Goal: Complete application form

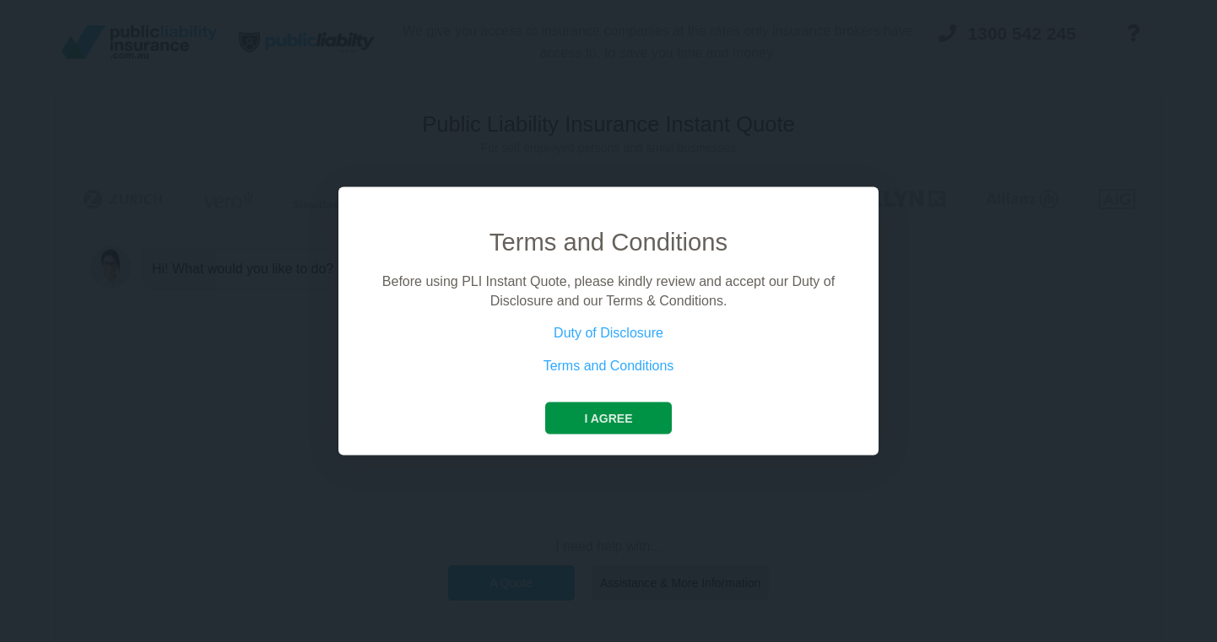
click at [618, 413] on button "I agree" at bounding box center [608, 418] width 126 height 32
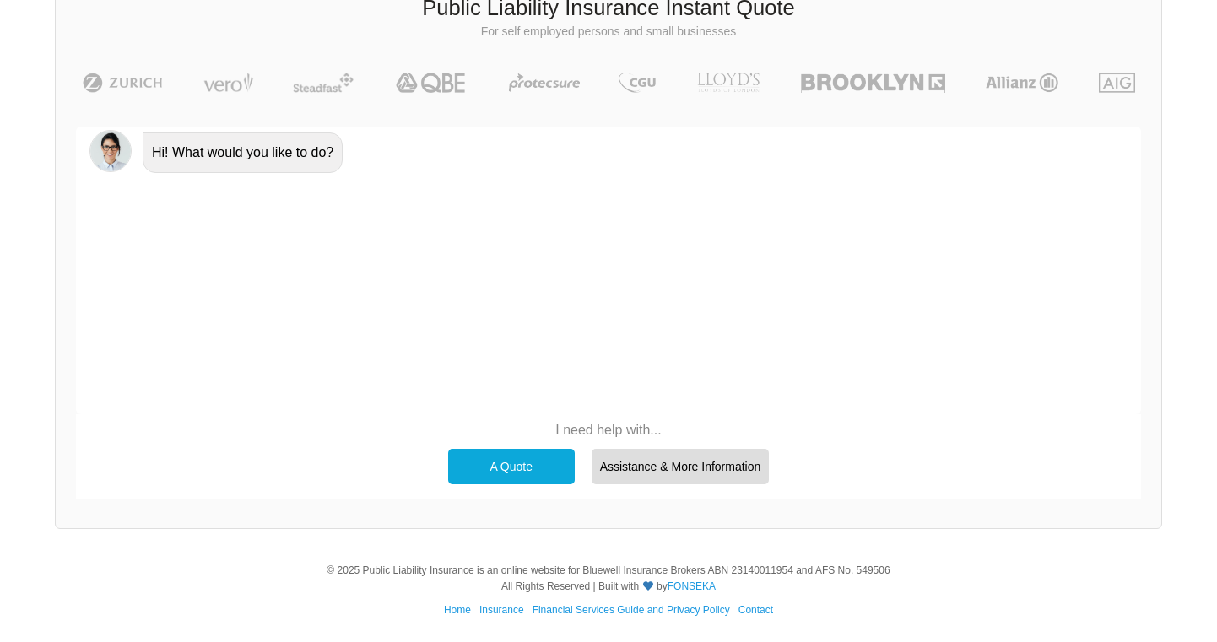
scroll to position [116, 0]
click at [511, 462] on div "A Quote" at bounding box center [511, 467] width 127 height 35
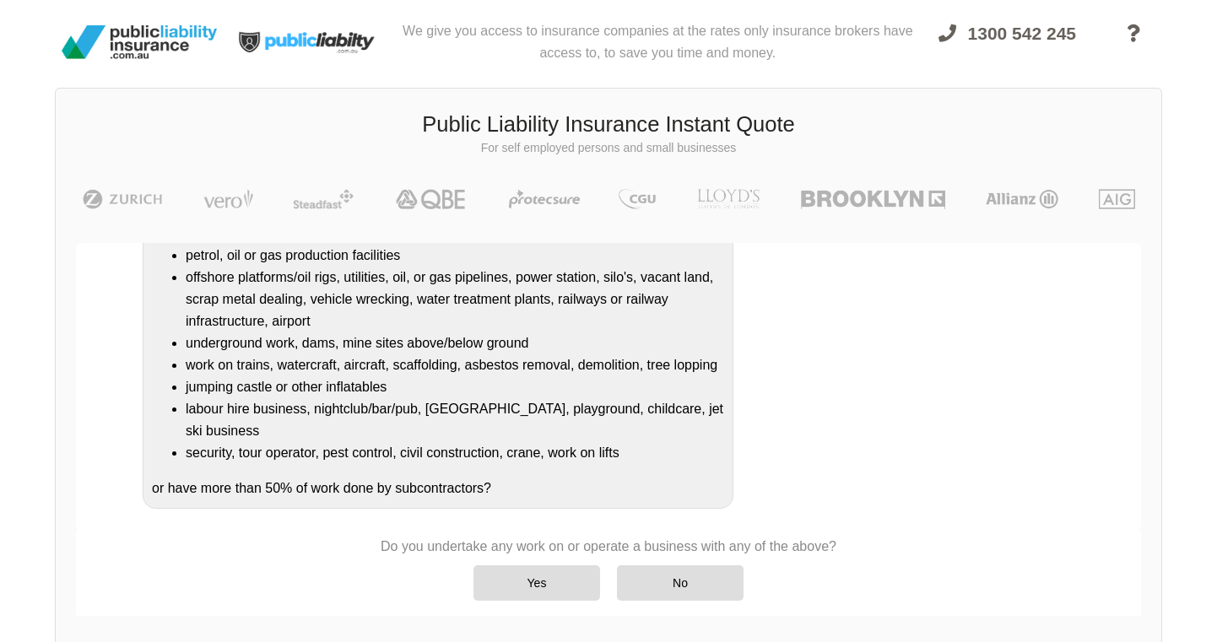
scroll to position [327, 0]
click at [671, 588] on div "No" at bounding box center [680, 582] width 127 height 35
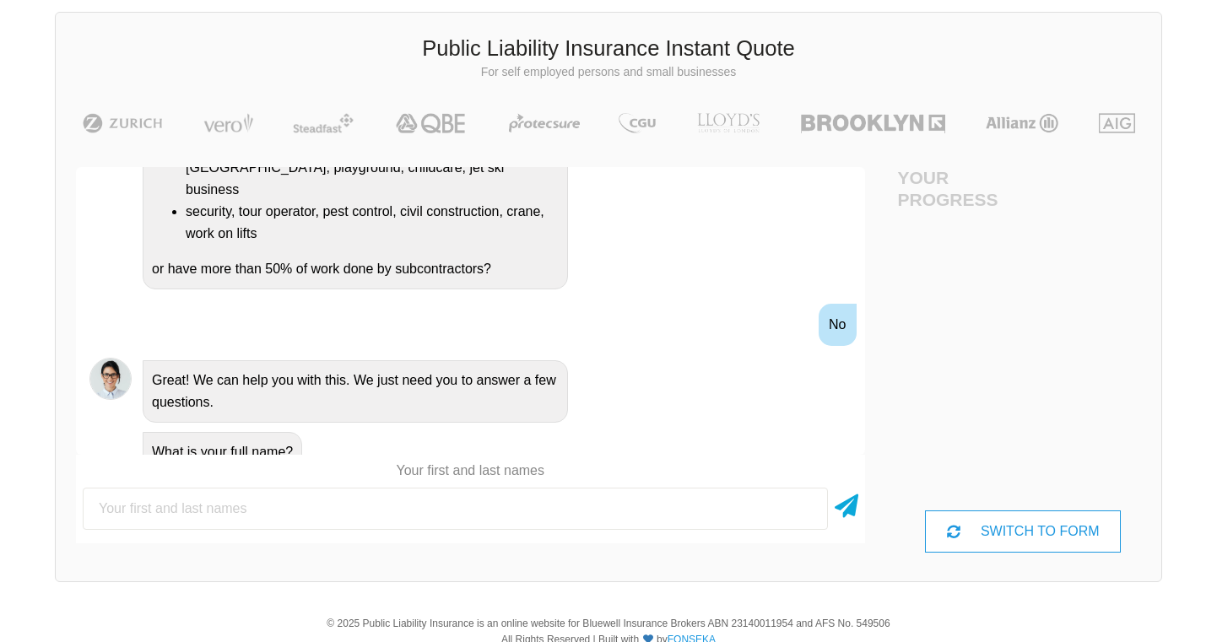
scroll to position [78, 75]
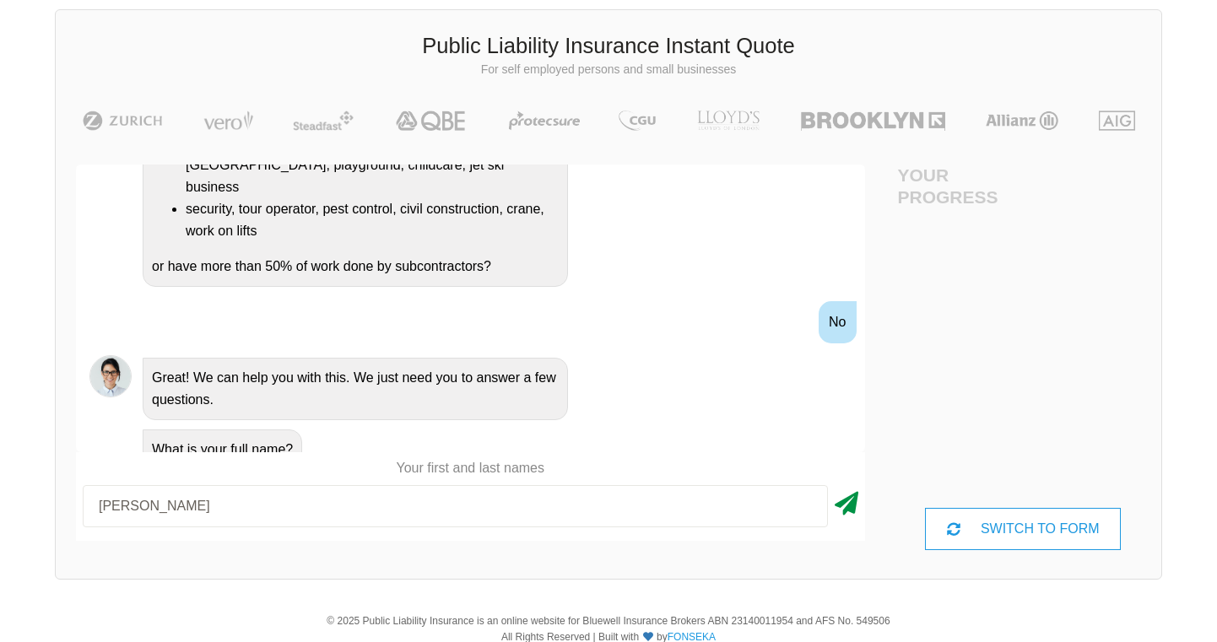
type input "[PERSON_NAME]"
click at [835, 502] on icon at bounding box center [847, 500] width 24 height 30
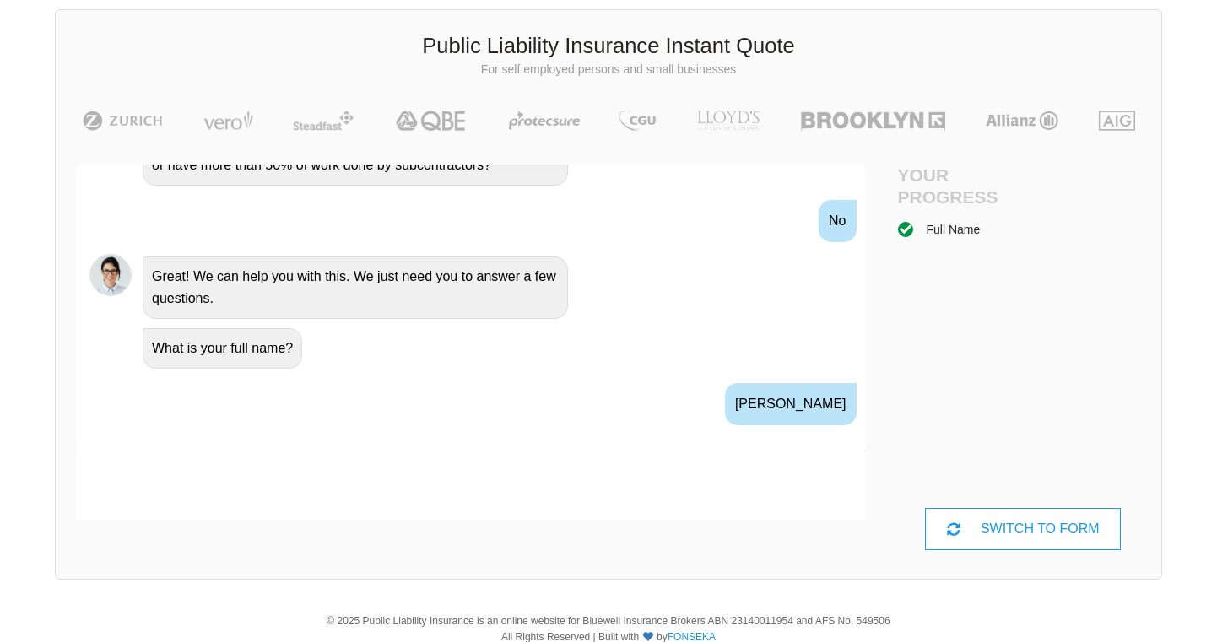
scroll to position [661, 0]
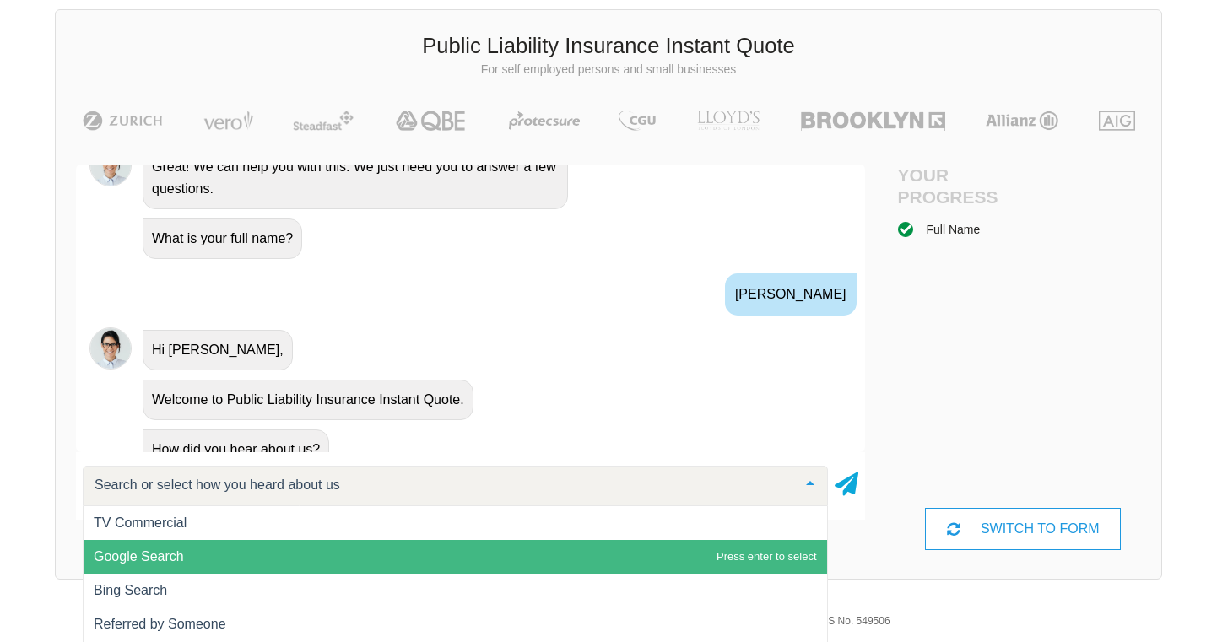
click at [192, 552] on span "Google Search" at bounding box center [455, 557] width 743 height 34
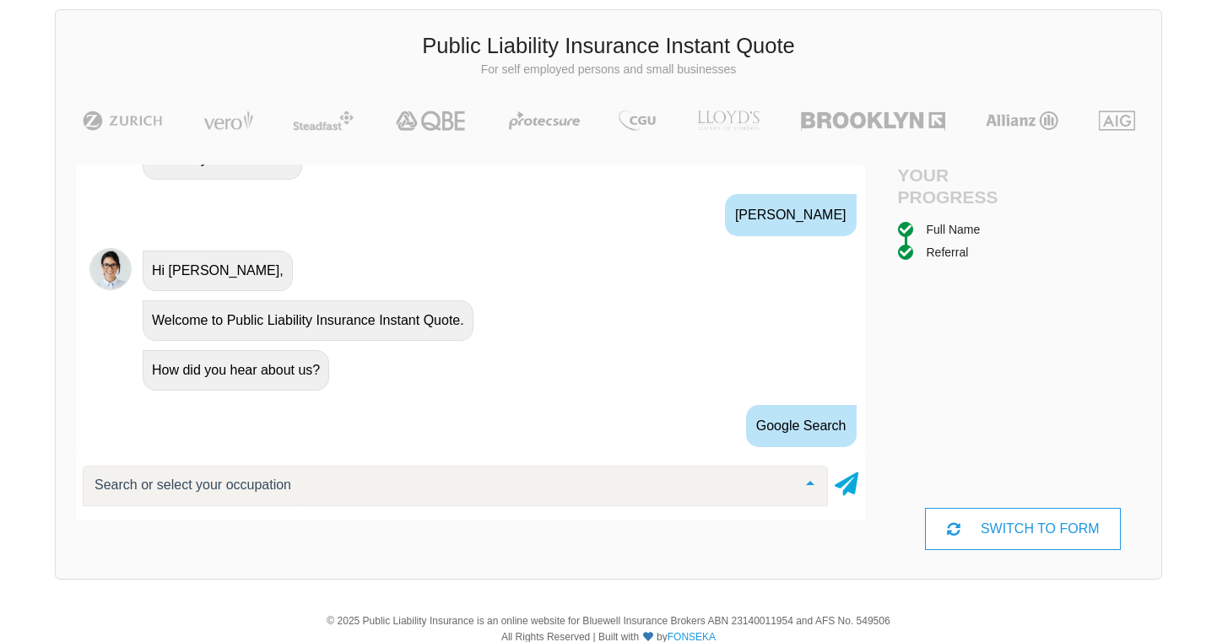
scroll to position [822, 0]
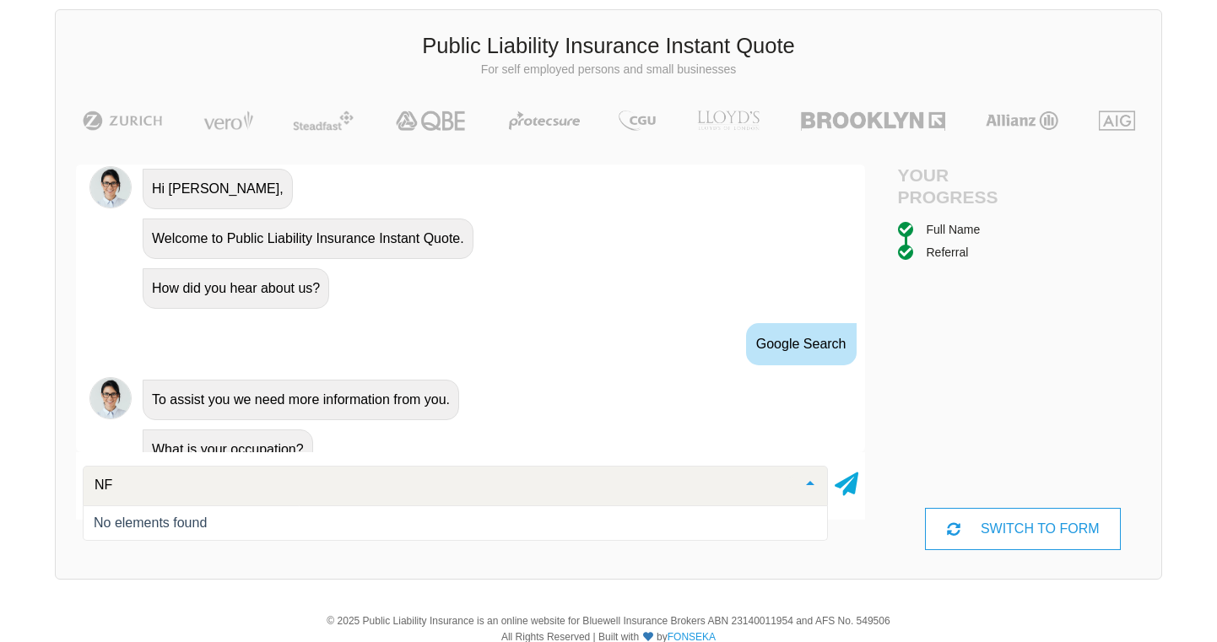
type input "N"
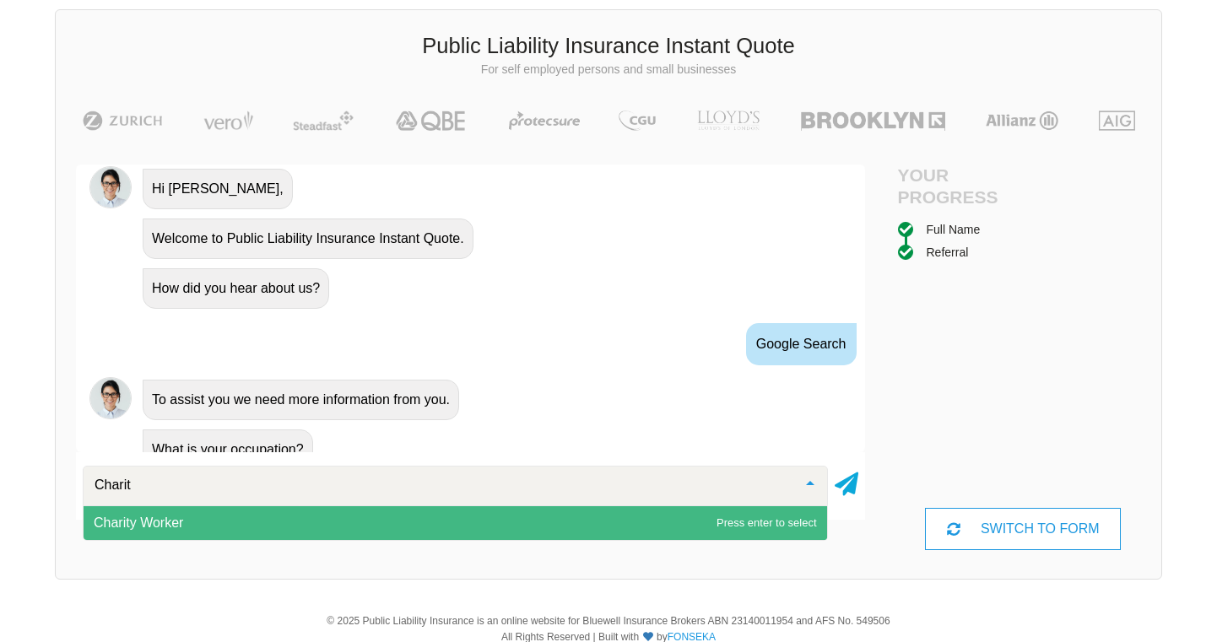
type input "Charity"
click at [194, 521] on span "Charity Worker" at bounding box center [455, 523] width 743 height 34
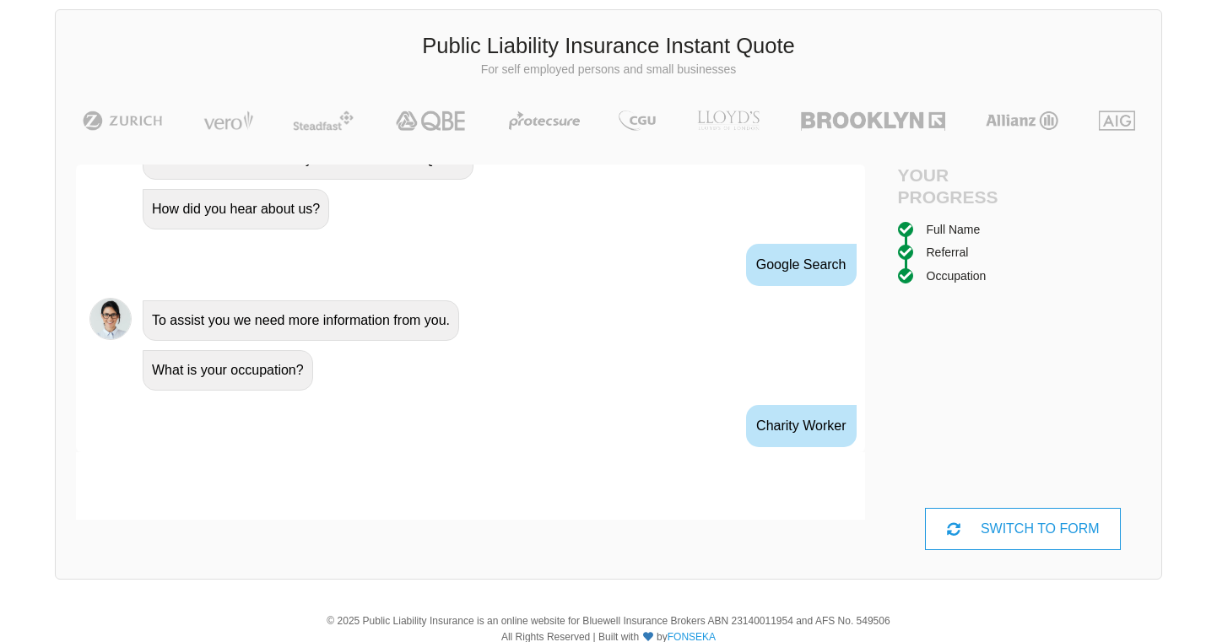
scroll to position [933, 0]
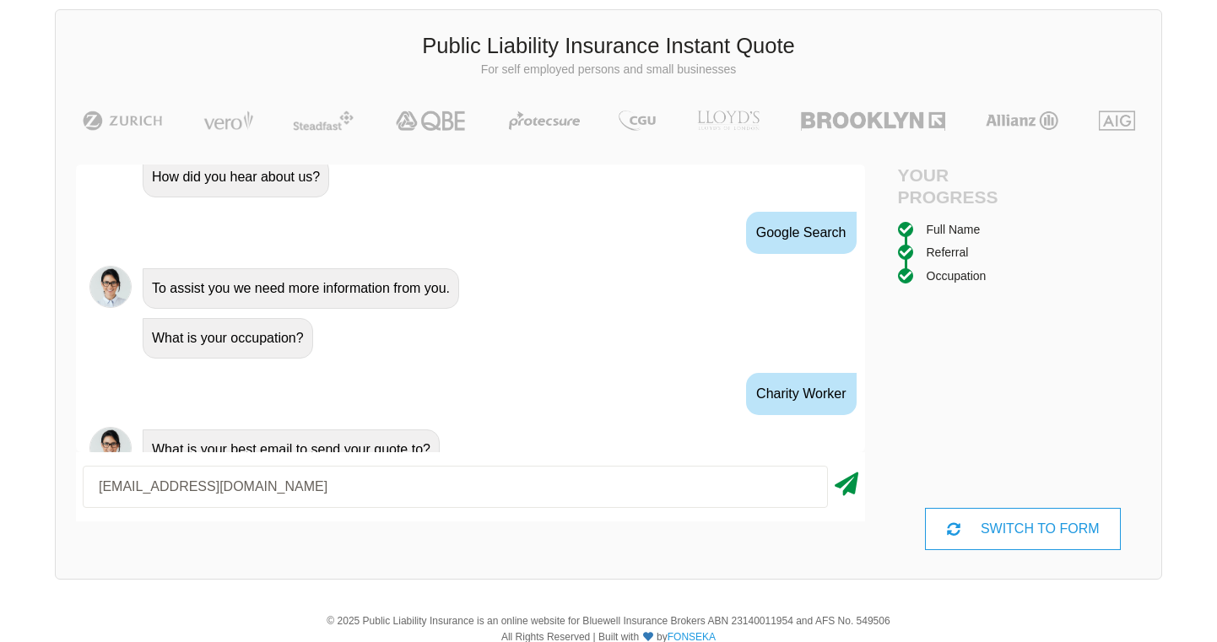
type input "[EMAIL_ADDRESS][DOMAIN_NAME]"
click at [846, 490] on icon at bounding box center [847, 481] width 24 height 30
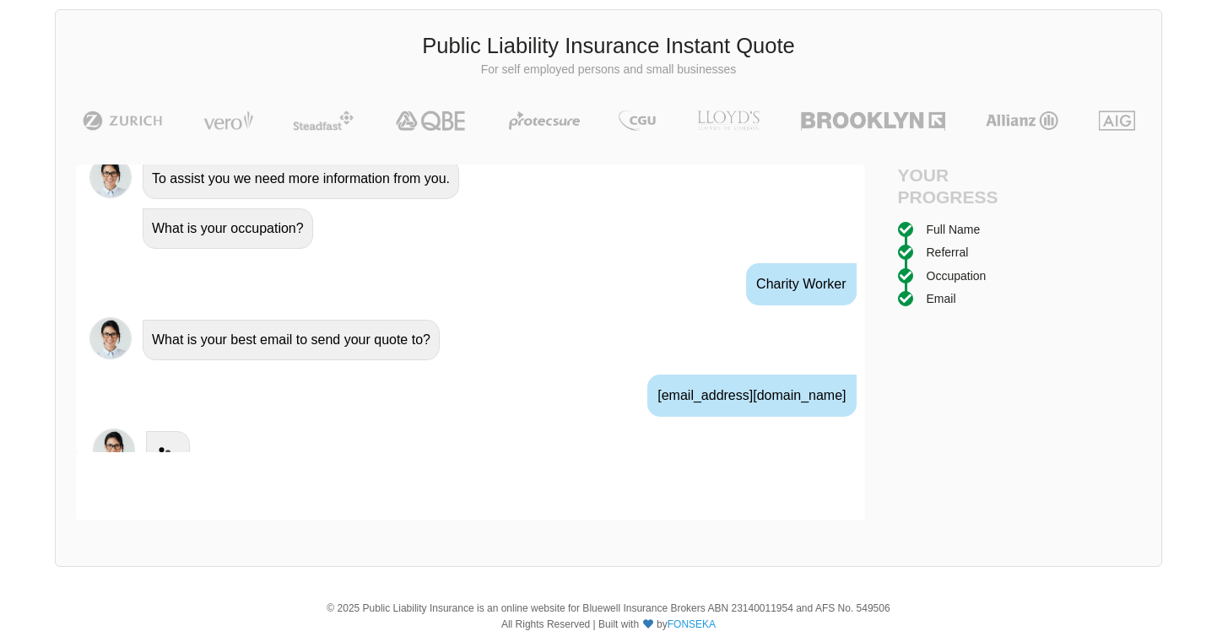
scroll to position [1045, 0]
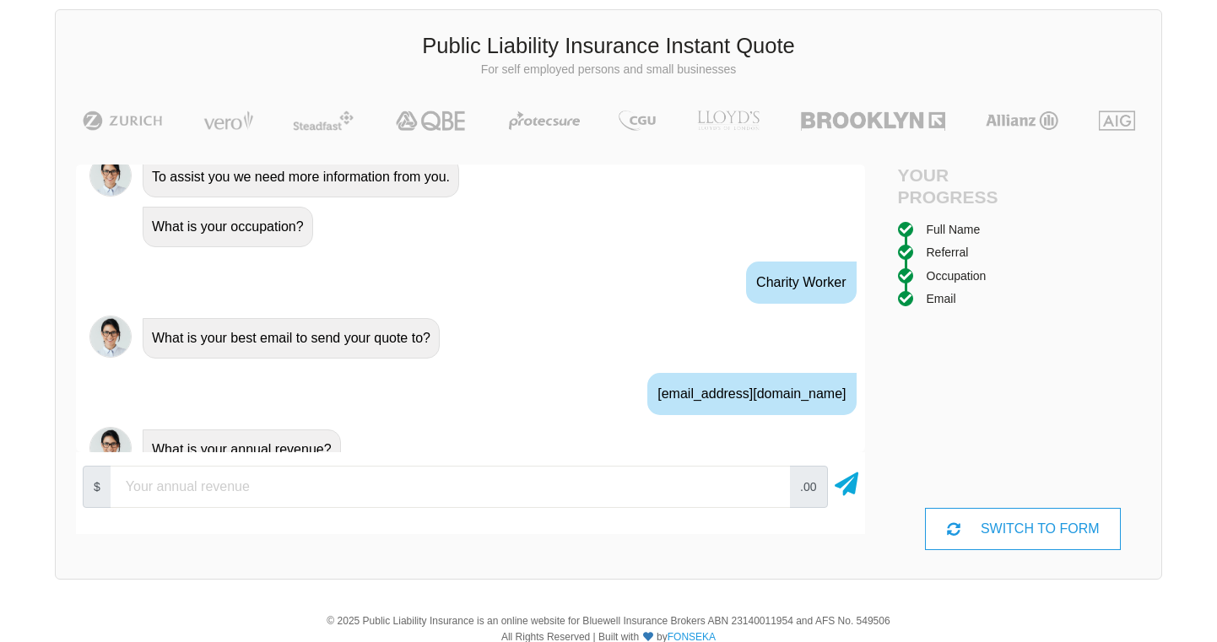
type input "10000"
click at [768, 491] on input "10000" at bounding box center [450, 487] width 679 height 42
type input "20"
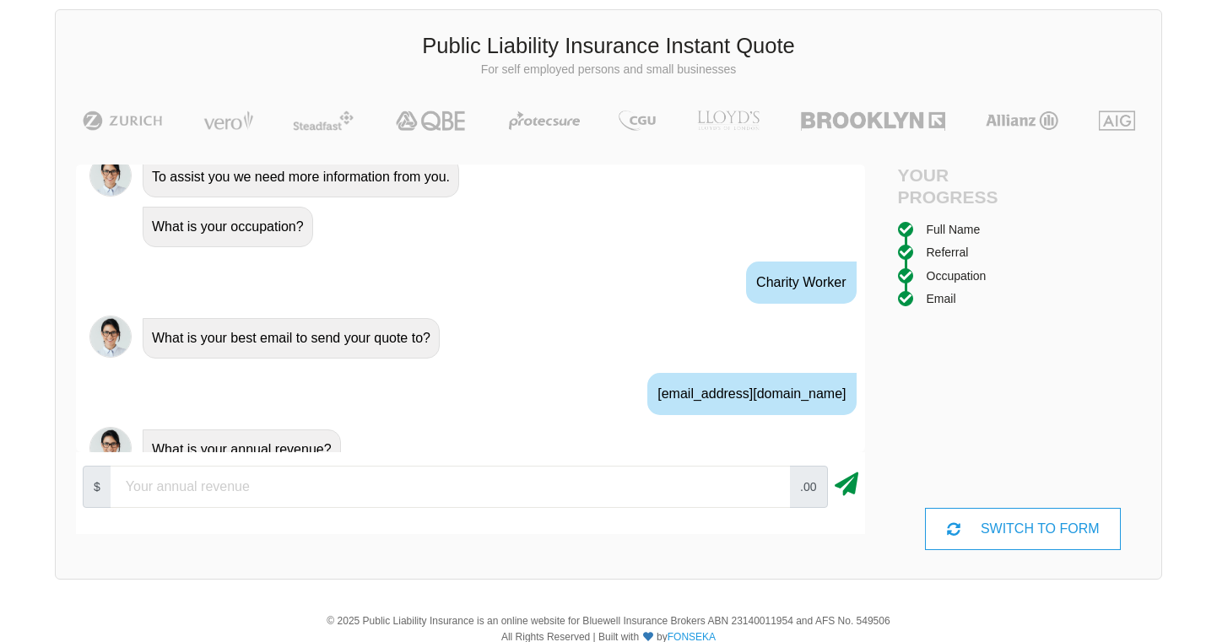
click at [851, 485] on icon at bounding box center [847, 481] width 24 height 30
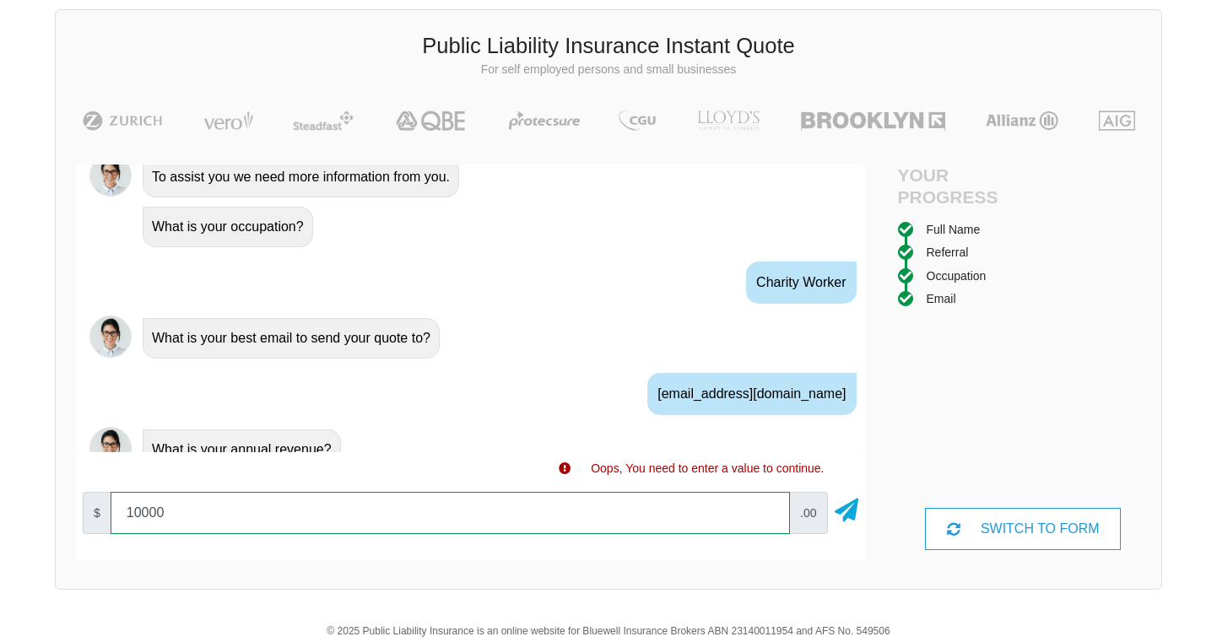
click at [764, 516] on input "10000" at bounding box center [450, 513] width 679 height 42
click at [764, 508] on input "20000" at bounding box center [450, 513] width 679 height 42
click at [764, 508] on input "30000" at bounding box center [450, 513] width 679 height 42
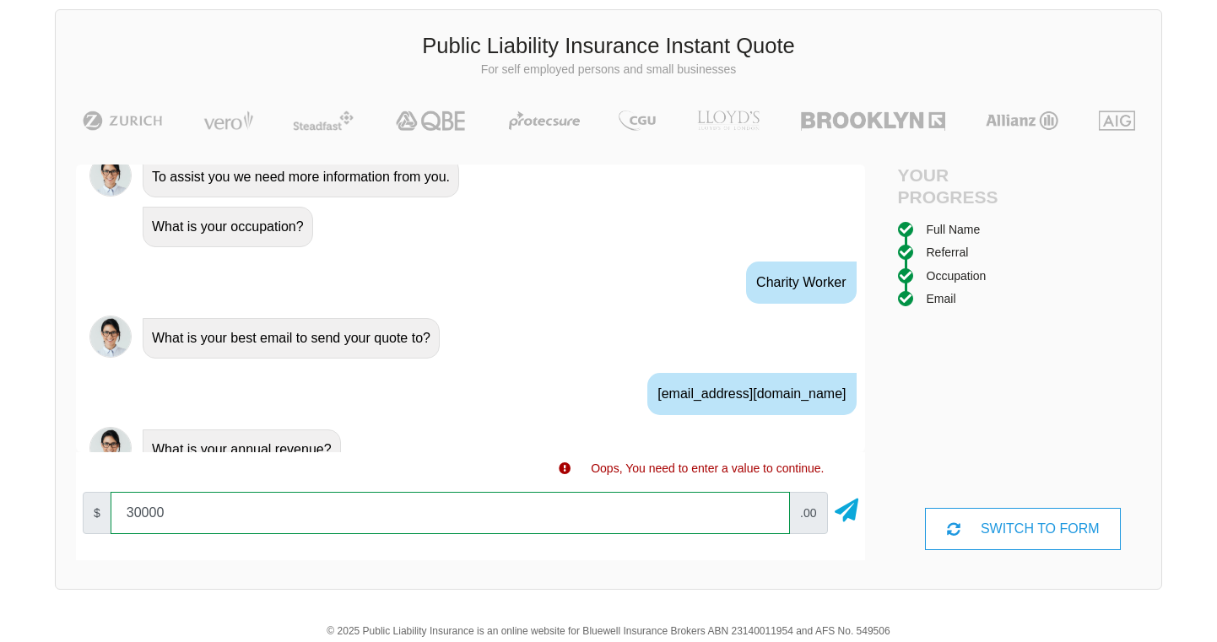
type input "20000"
click at [765, 514] on input "20000" at bounding box center [450, 513] width 679 height 42
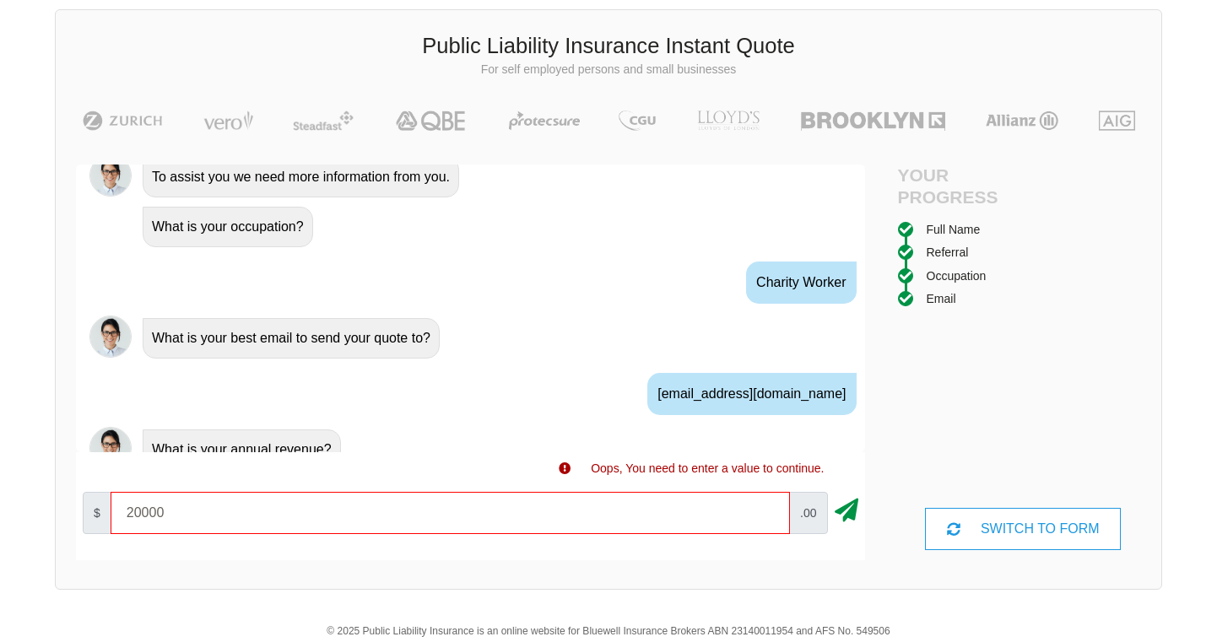
click at [849, 516] on icon at bounding box center [847, 507] width 24 height 30
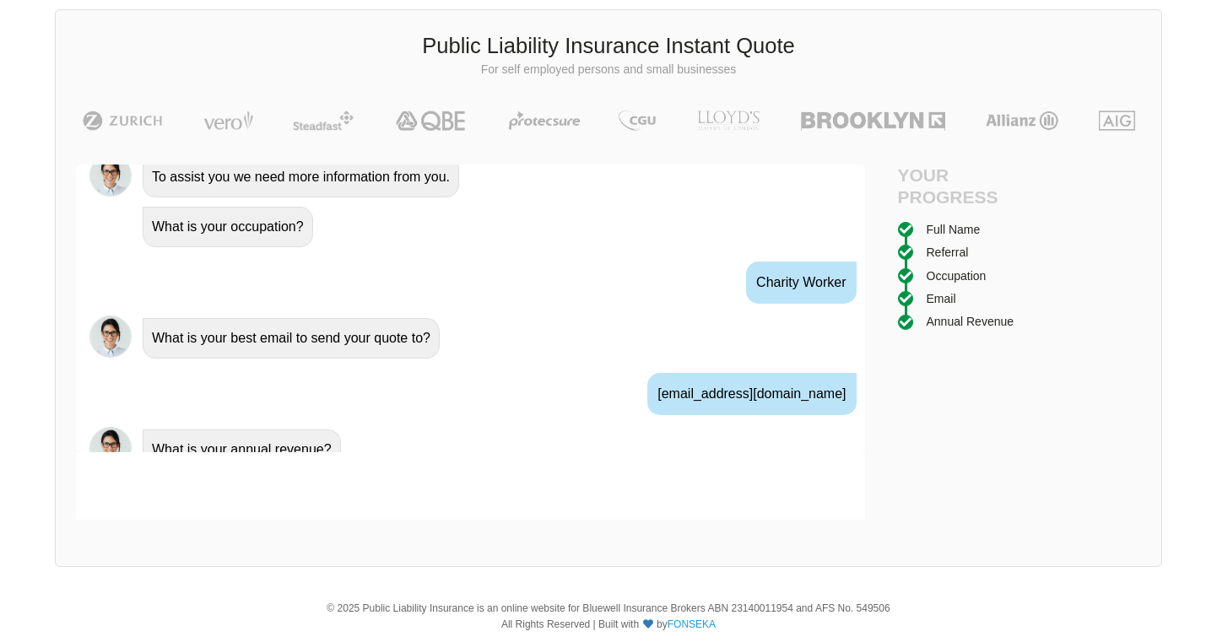
scroll to position [1156, 0]
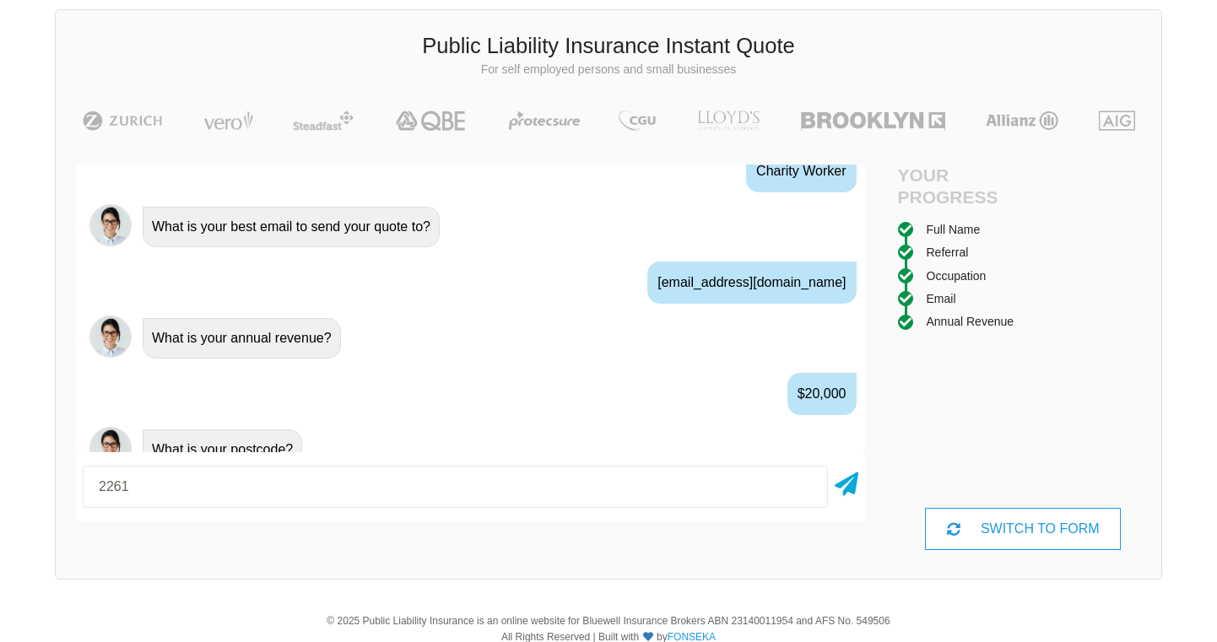
type input "2261"
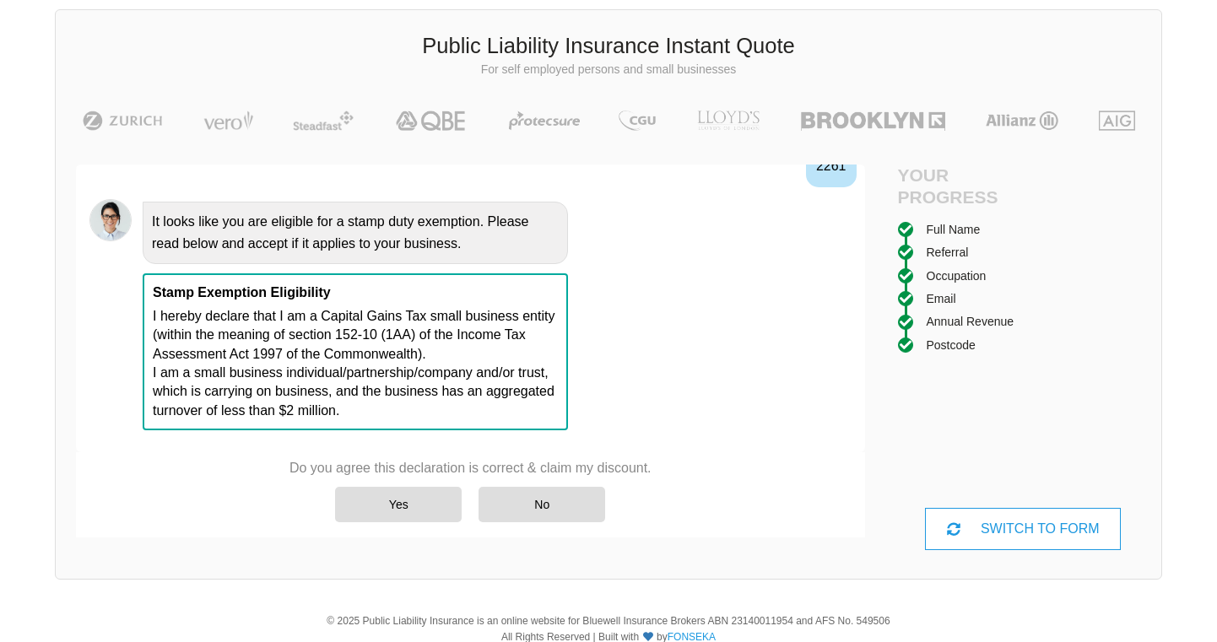
scroll to position [1502, 0]
click at [422, 493] on div "Yes" at bounding box center [398, 504] width 127 height 35
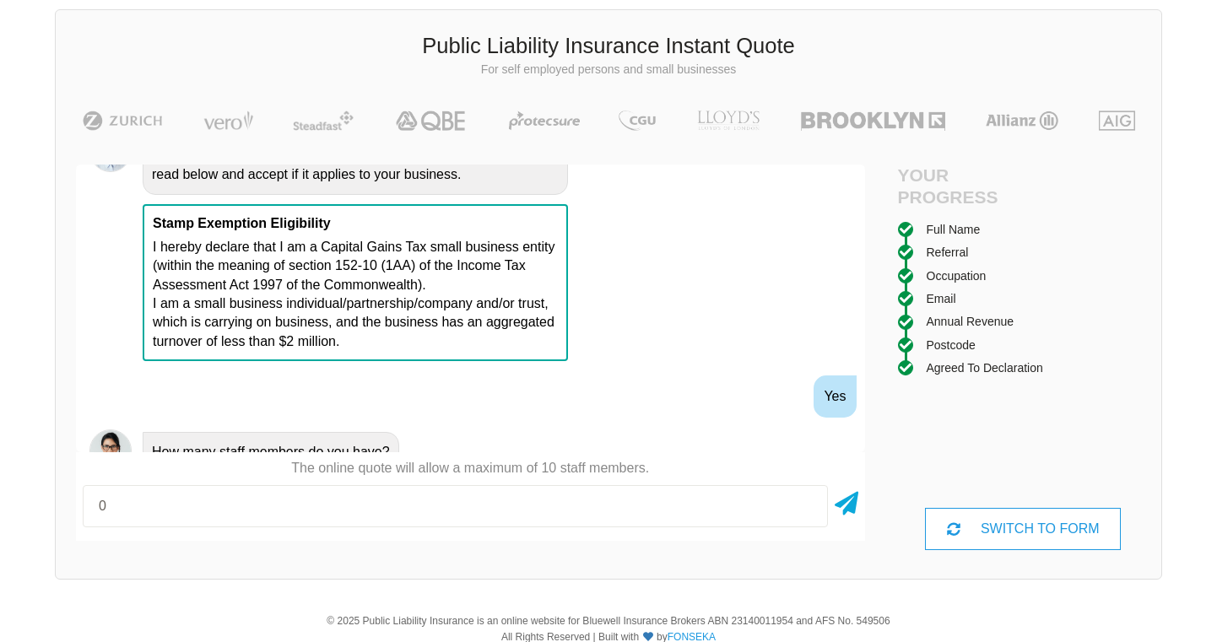
click at [804, 510] on input "0" at bounding box center [455, 506] width 745 height 42
click at [845, 506] on icon at bounding box center [847, 500] width 24 height 30
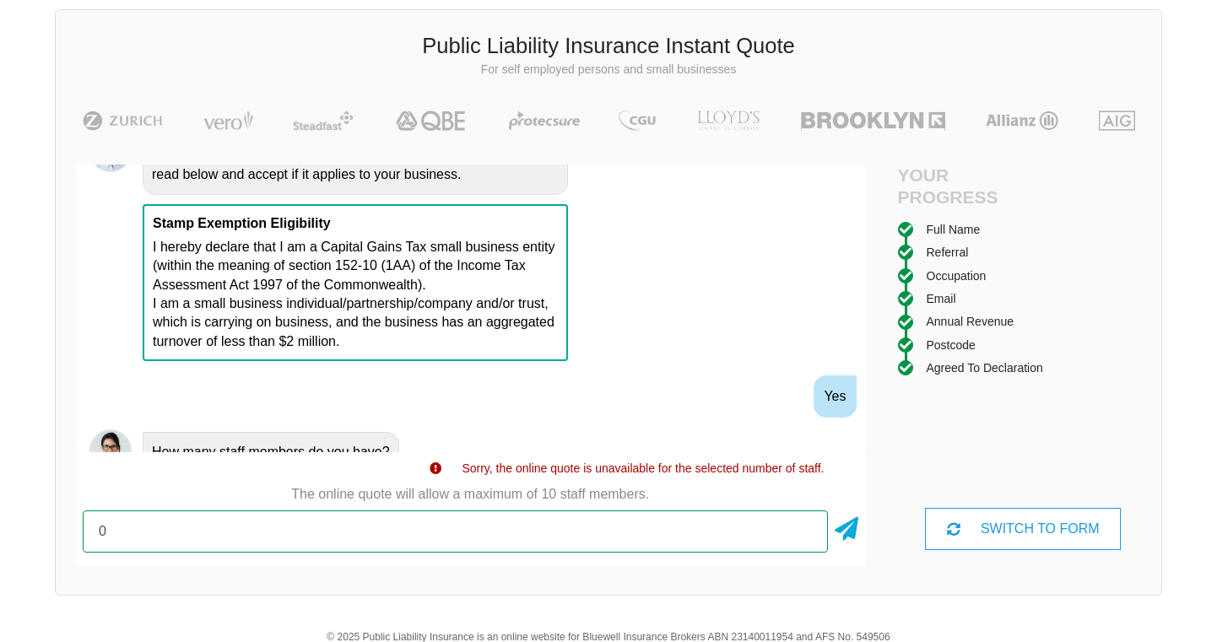
click at [768, 532] on input "0" at bounding box center [455, 532] width 745 height 42
type input "1"
click at [808, 527] on input "1" at bounding box center [455, 532] width 745 height 42
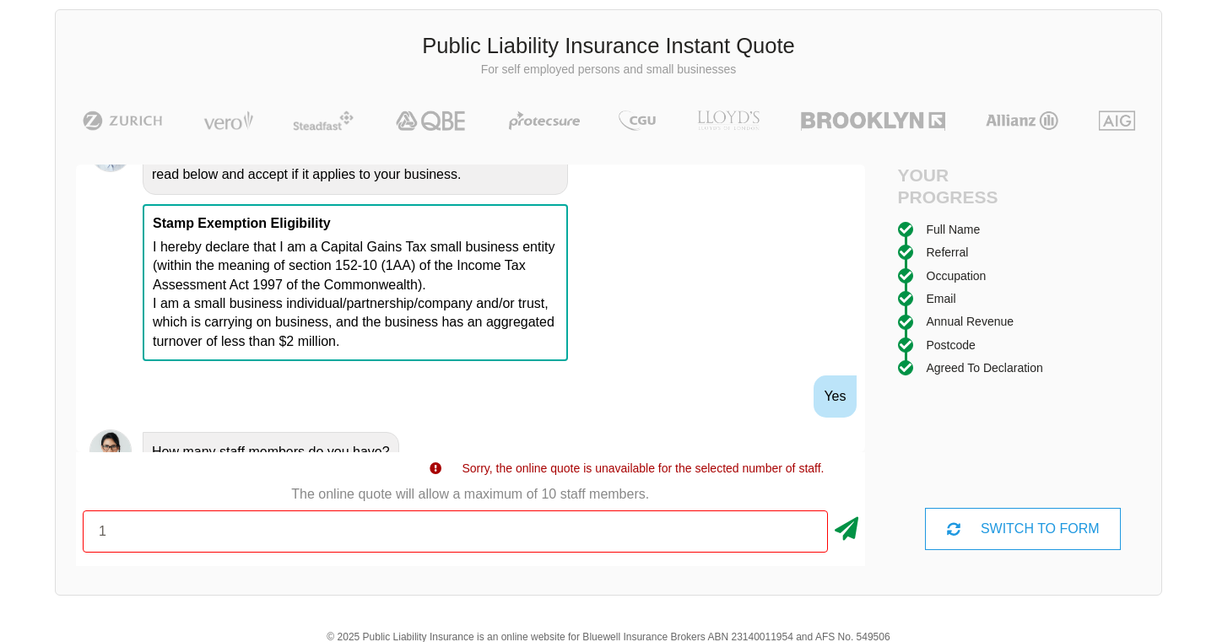
click at [848, 527] on icon at bounding box center [847, 526] width 24 height 30
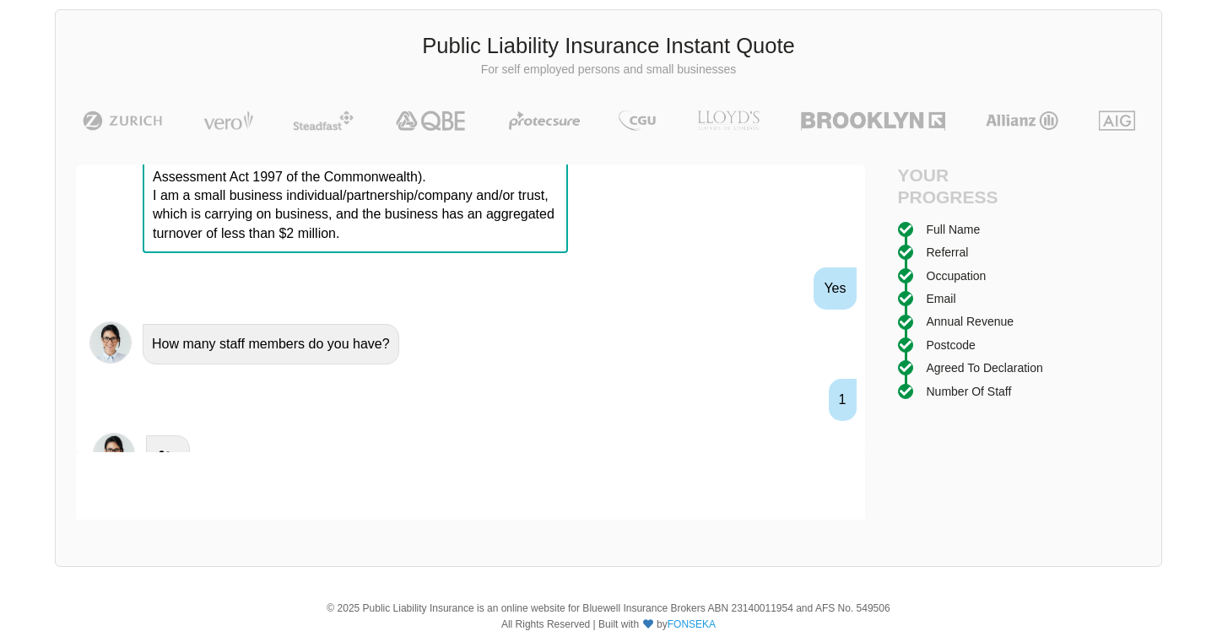
scroll to position [1676, 0]
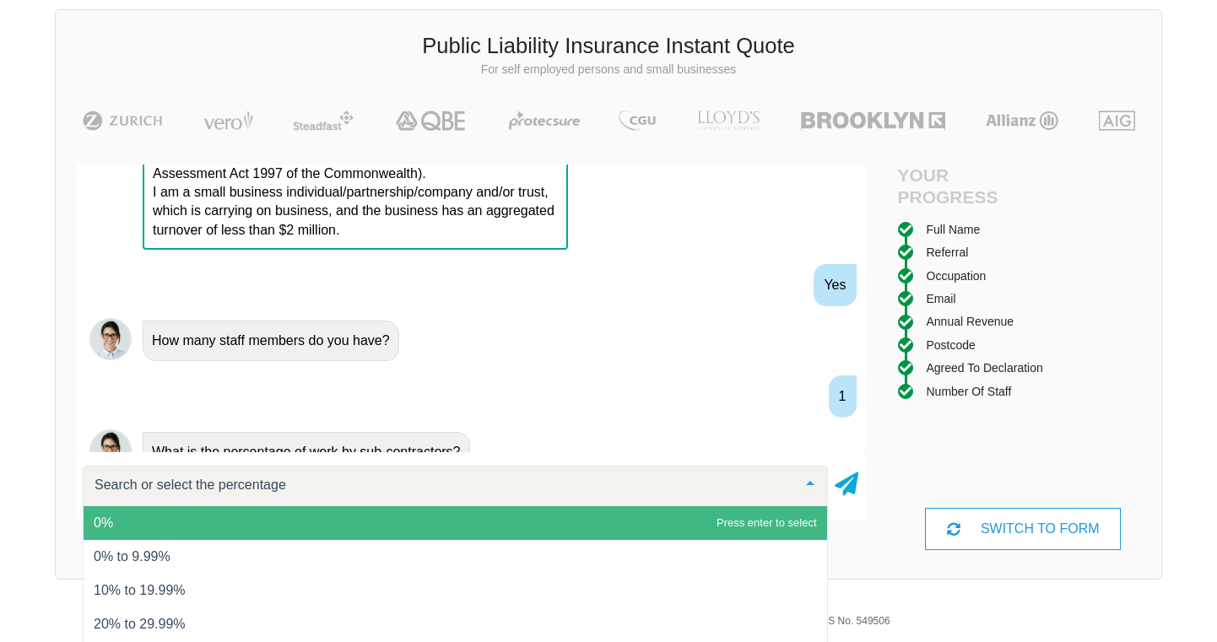
click at [775, 531] on span "0%" at bounding box center [455, 523] width 743 height 34
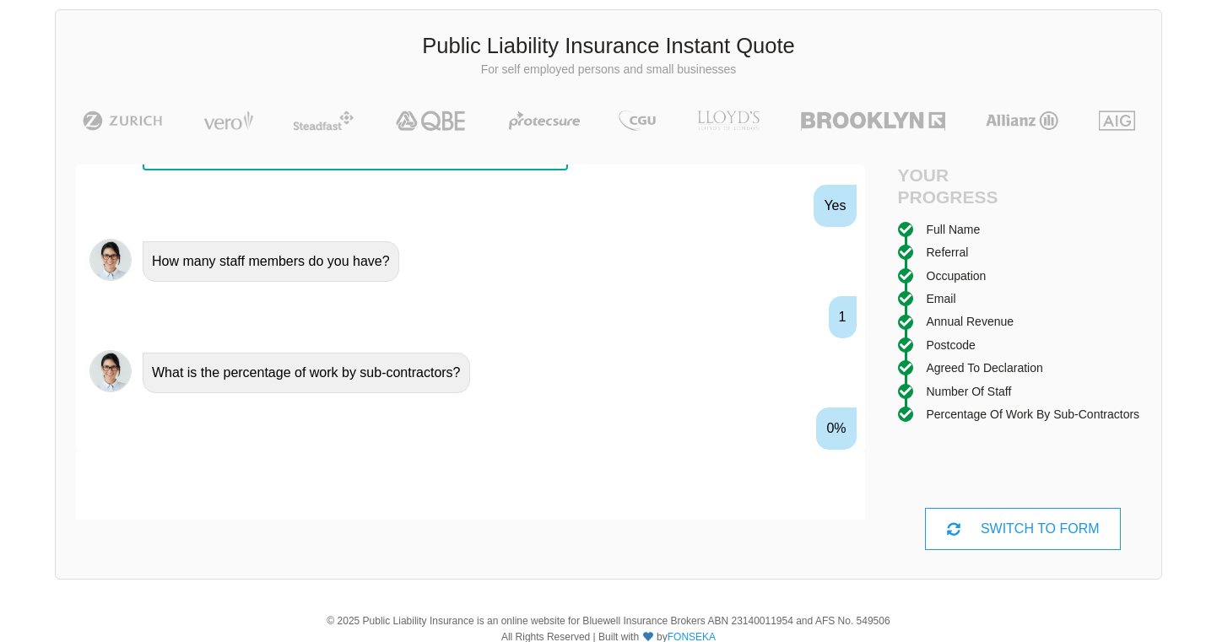
scroll to position [1787, 0]
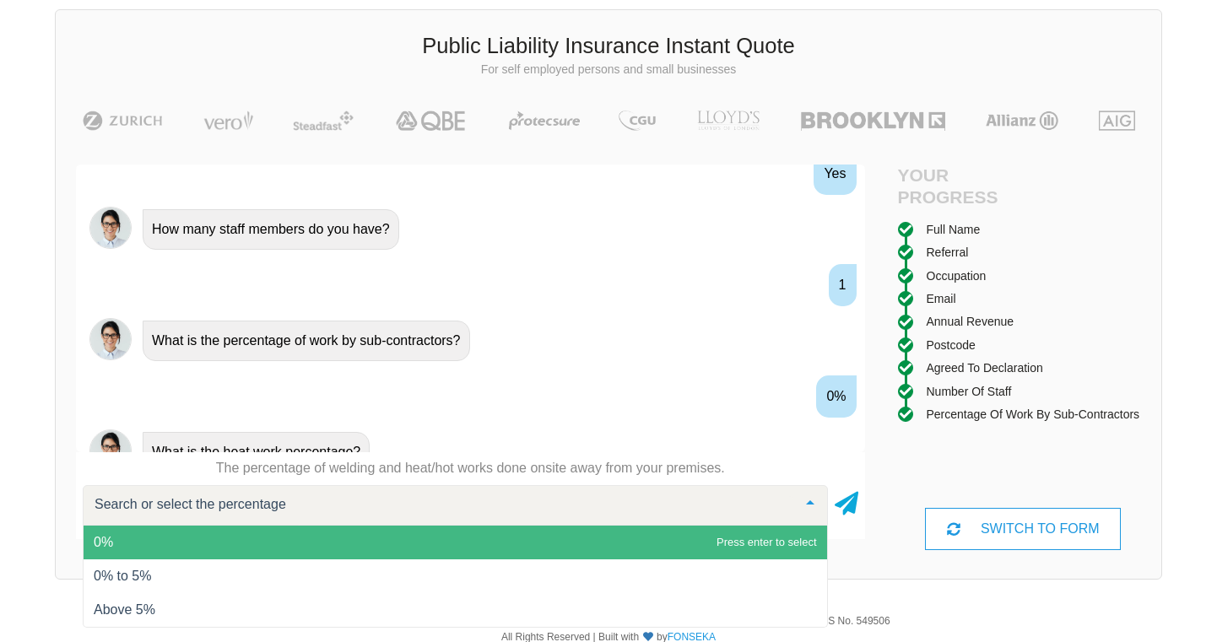
click at [775, 535] on span "0%" at bounding box center [455, 543] width 743 height 34
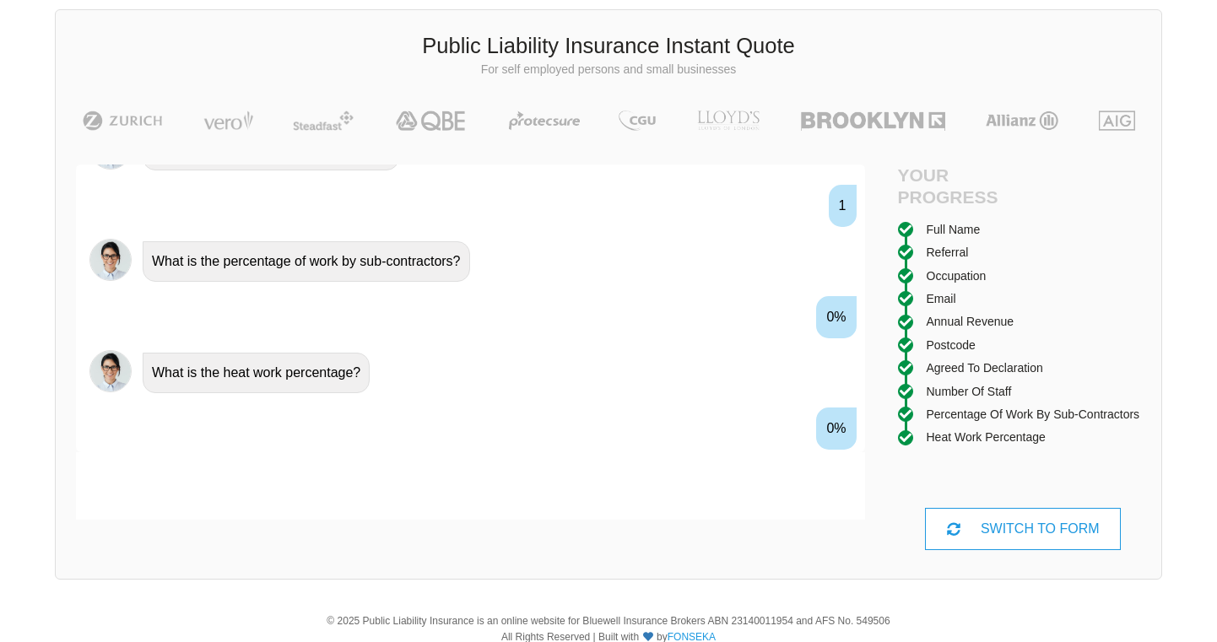
scroll to position [1899, 0]
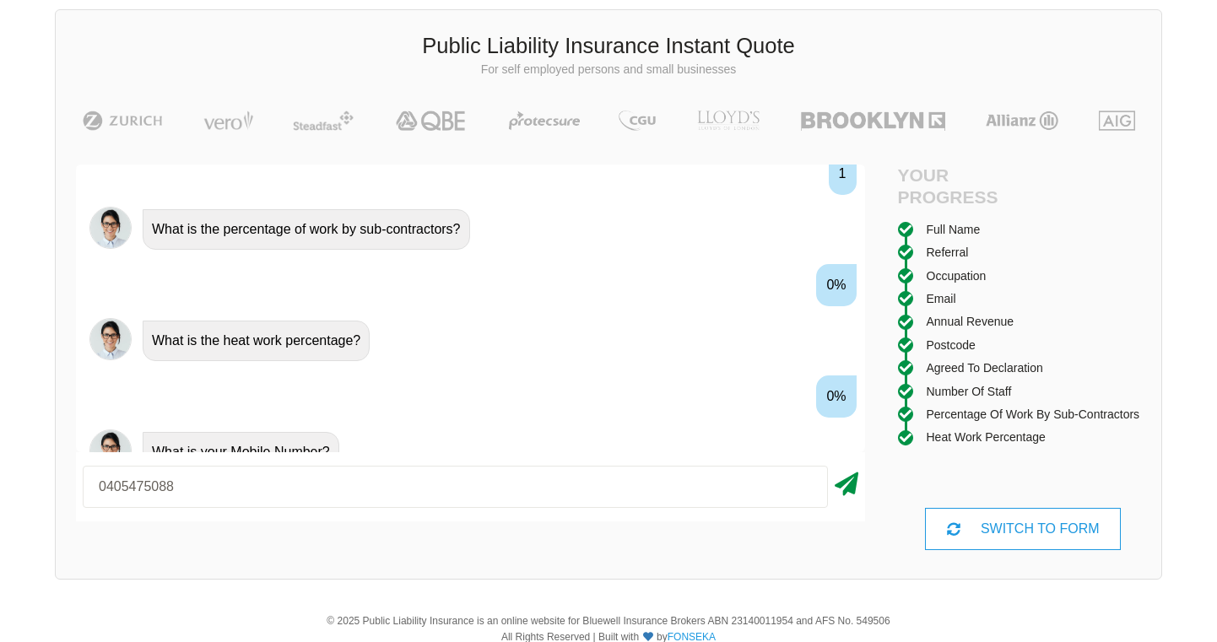
type input "0405475088"
click at [850, 483] on icon at bounding box center [847, 481] width 24 height 30
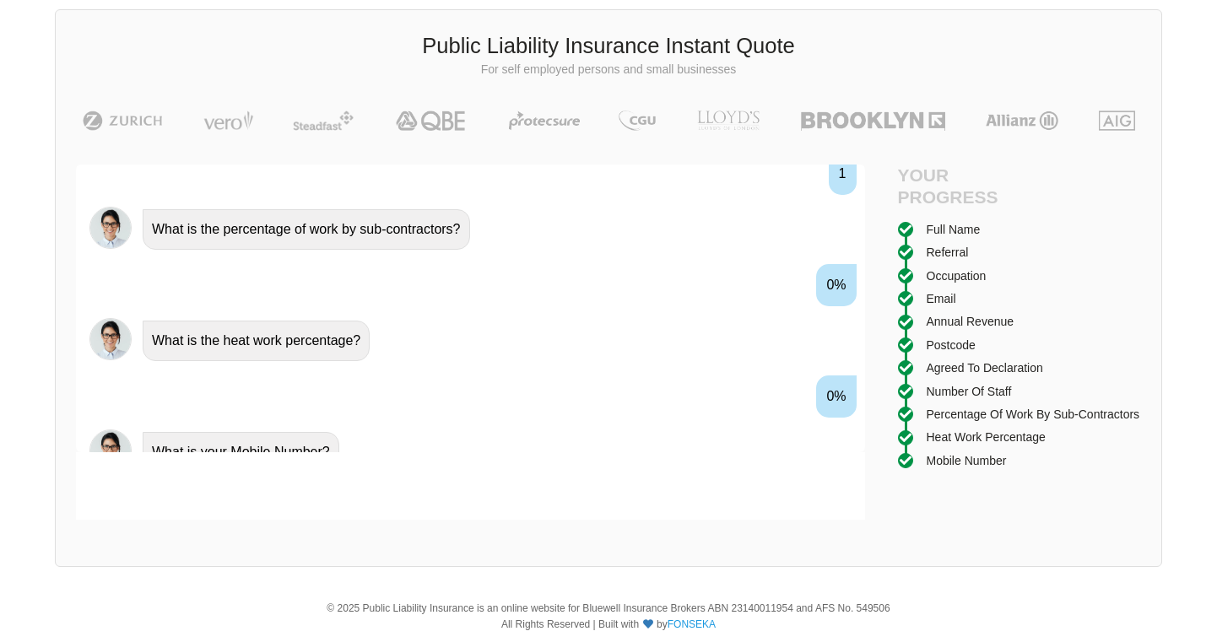
scroll to position [2010, 0]
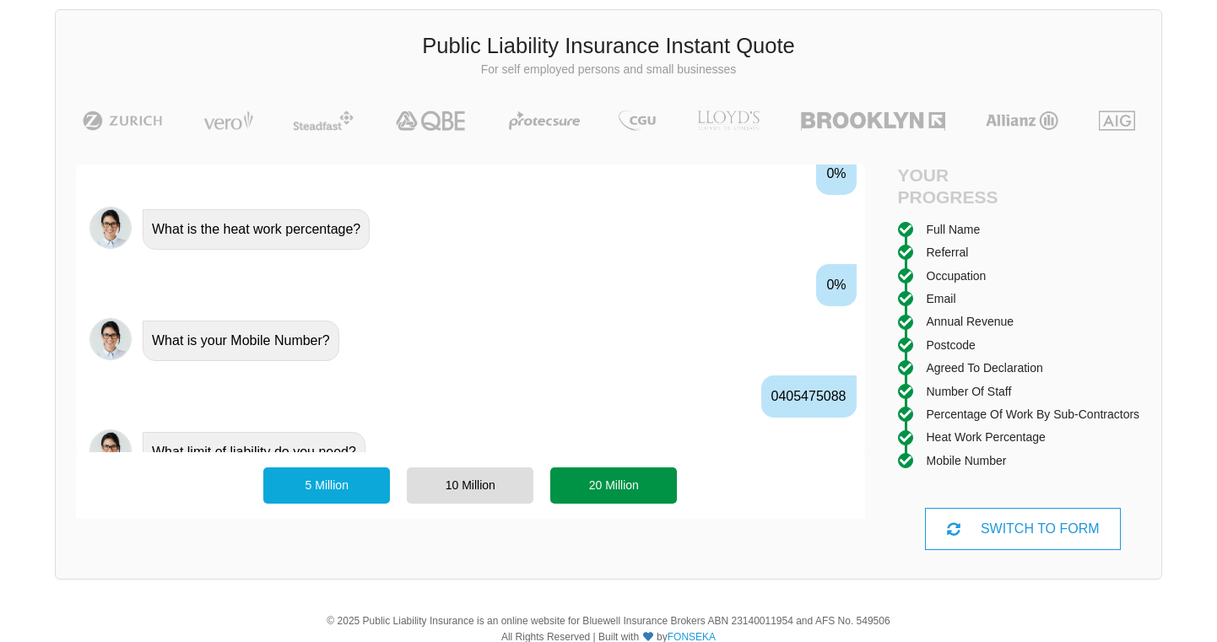
click at [598, 486] on div "20 Million" at bounding box center [613, 484] width 127 height 35
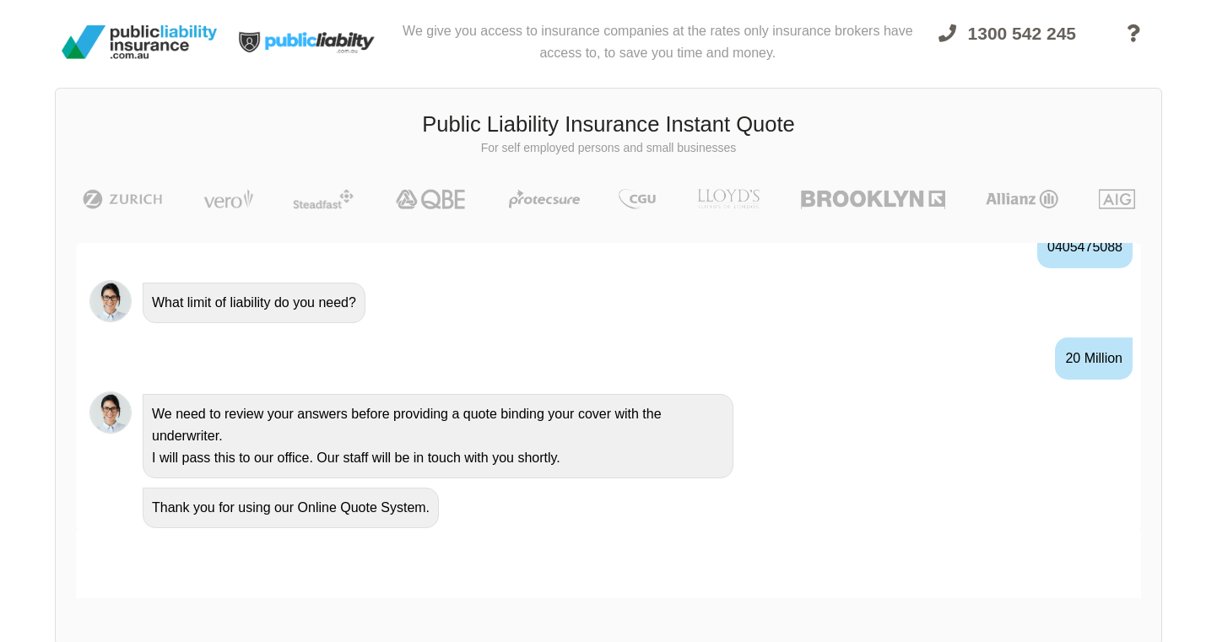
scroll to position [0, 0]
